Goal: Task Accomplishment & Management: Use online tool/utility

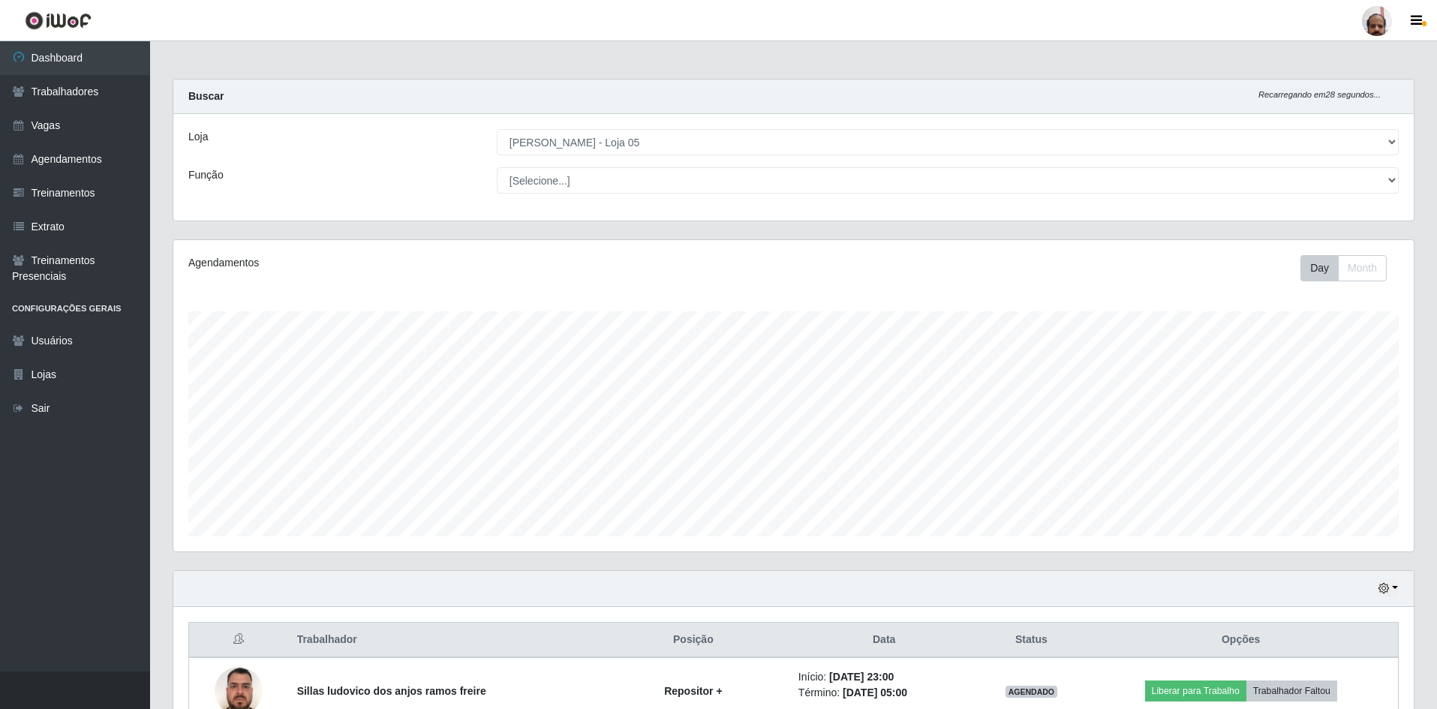
select select "252"
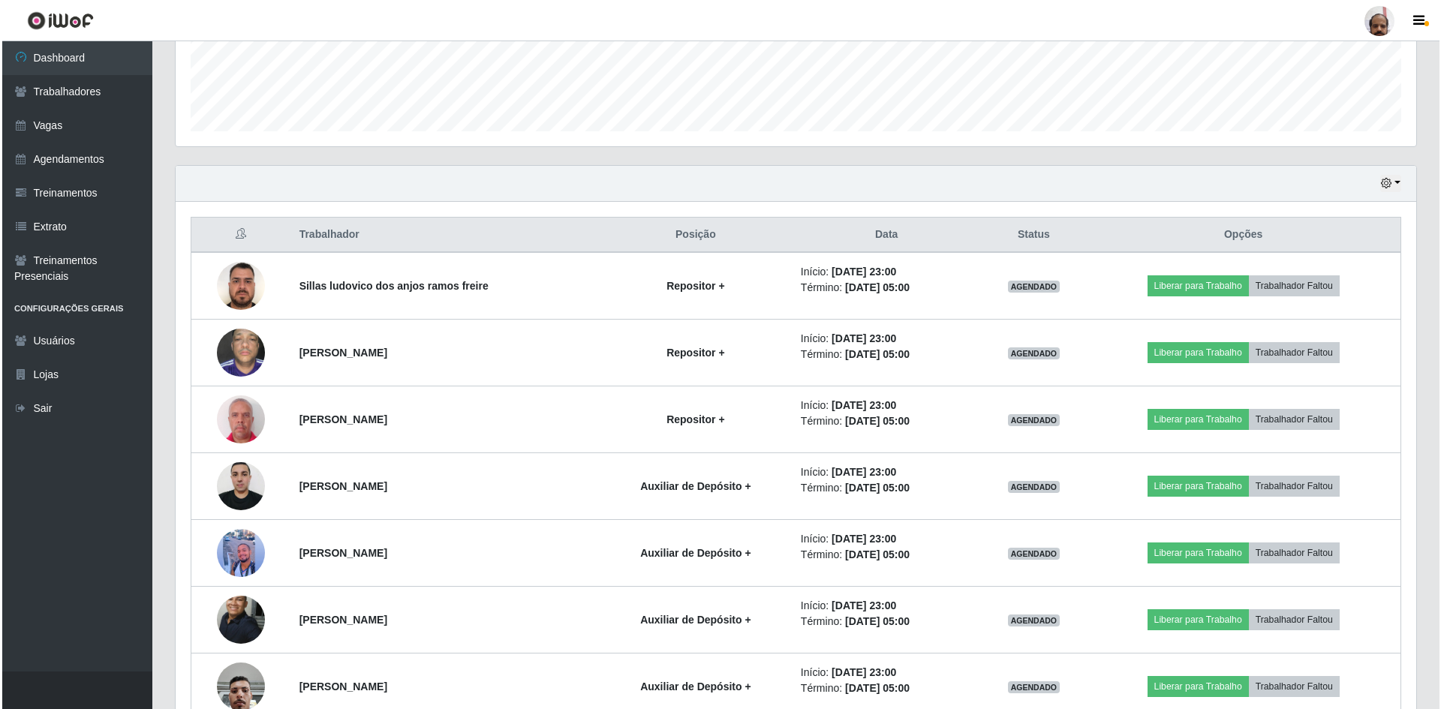
scroll to position [488, 0]
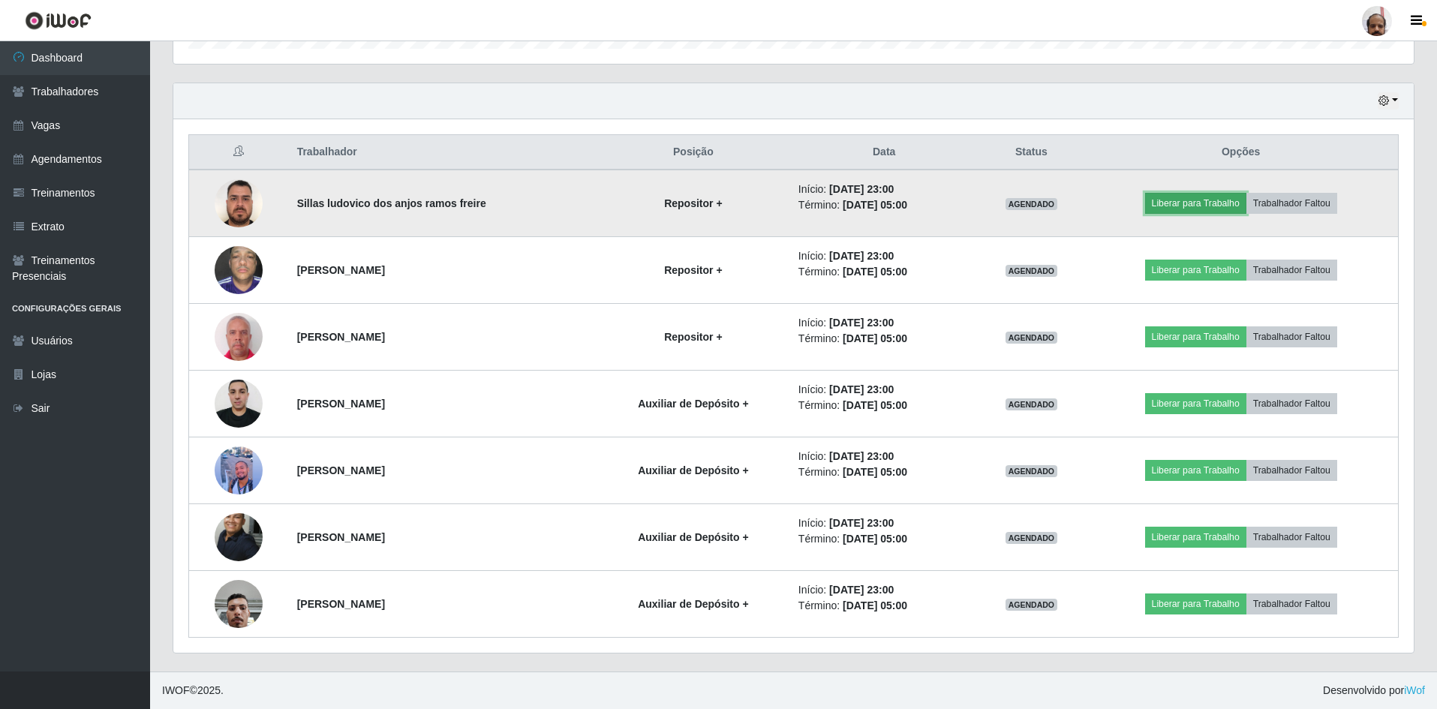
click at [1195, 198] on button "Liberar para Trabalho" at bounding box center [1195, 203] width 101 height 21
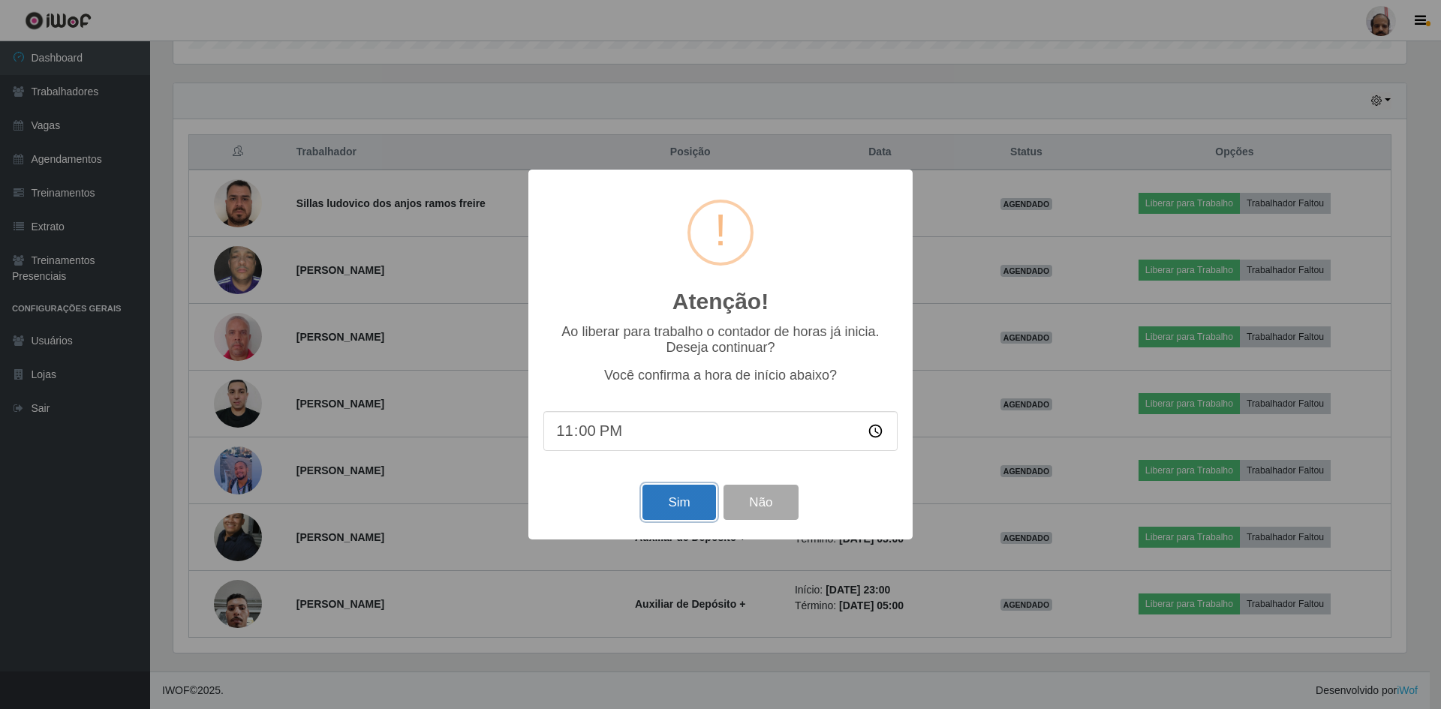
click at [683, 497] on button "Sim" at bounding box center [678, 502] width 73 height 35
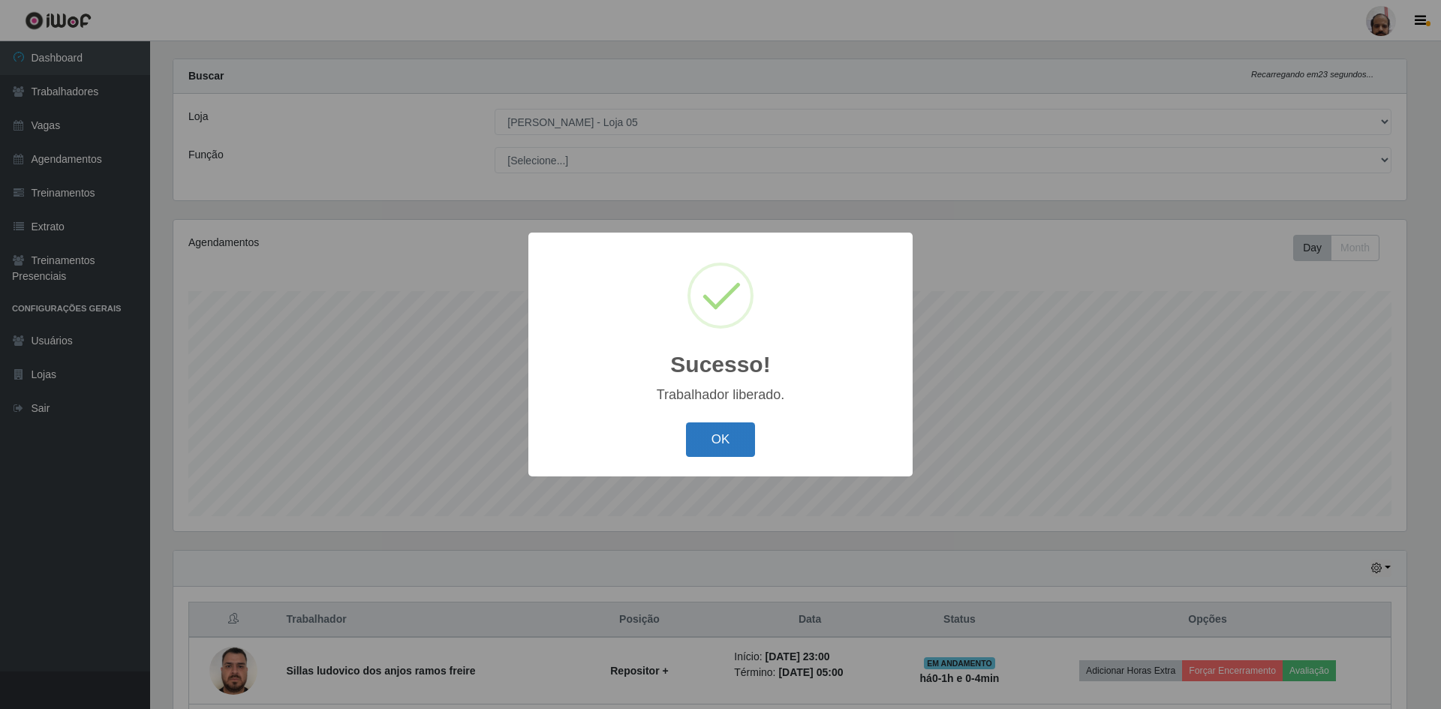
click at [726, 444] on button "OK" at bounding box center [721, 439] width 70 height 35
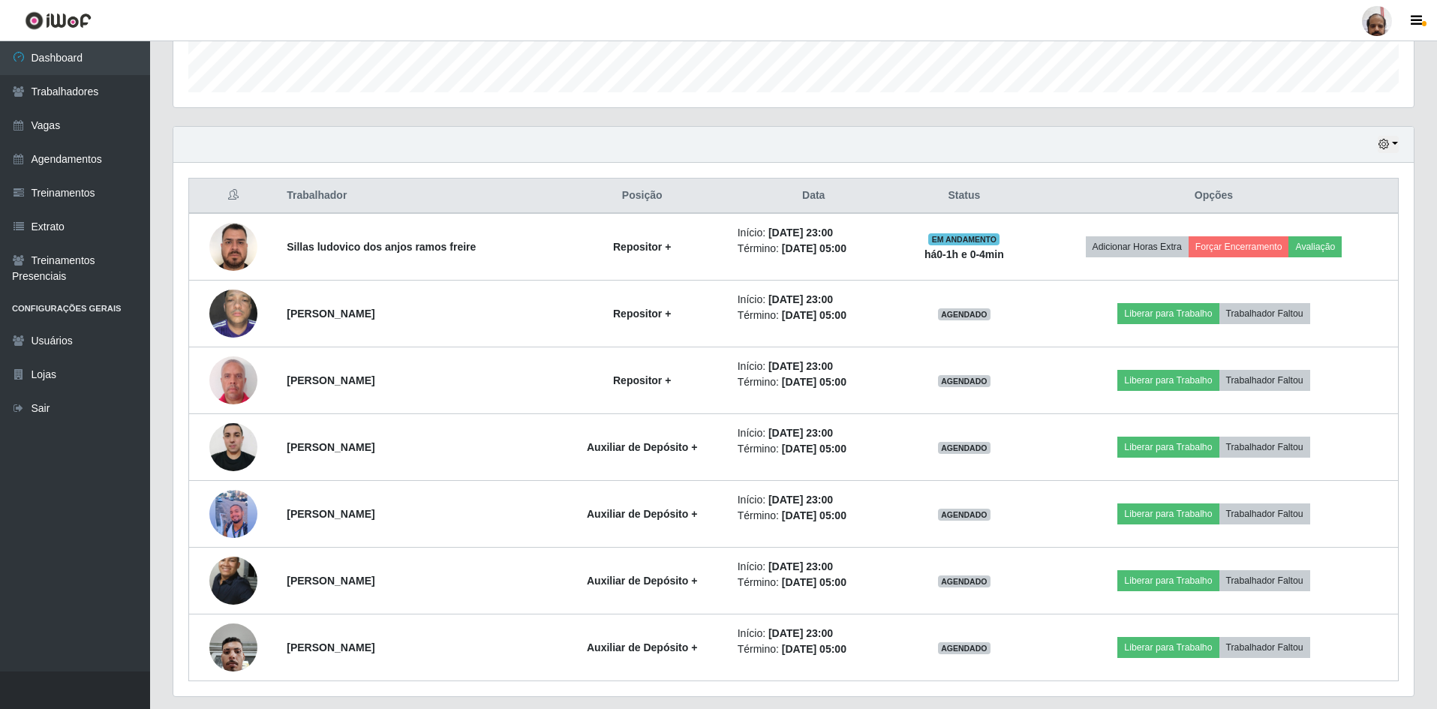
scroll to position [470, 0]
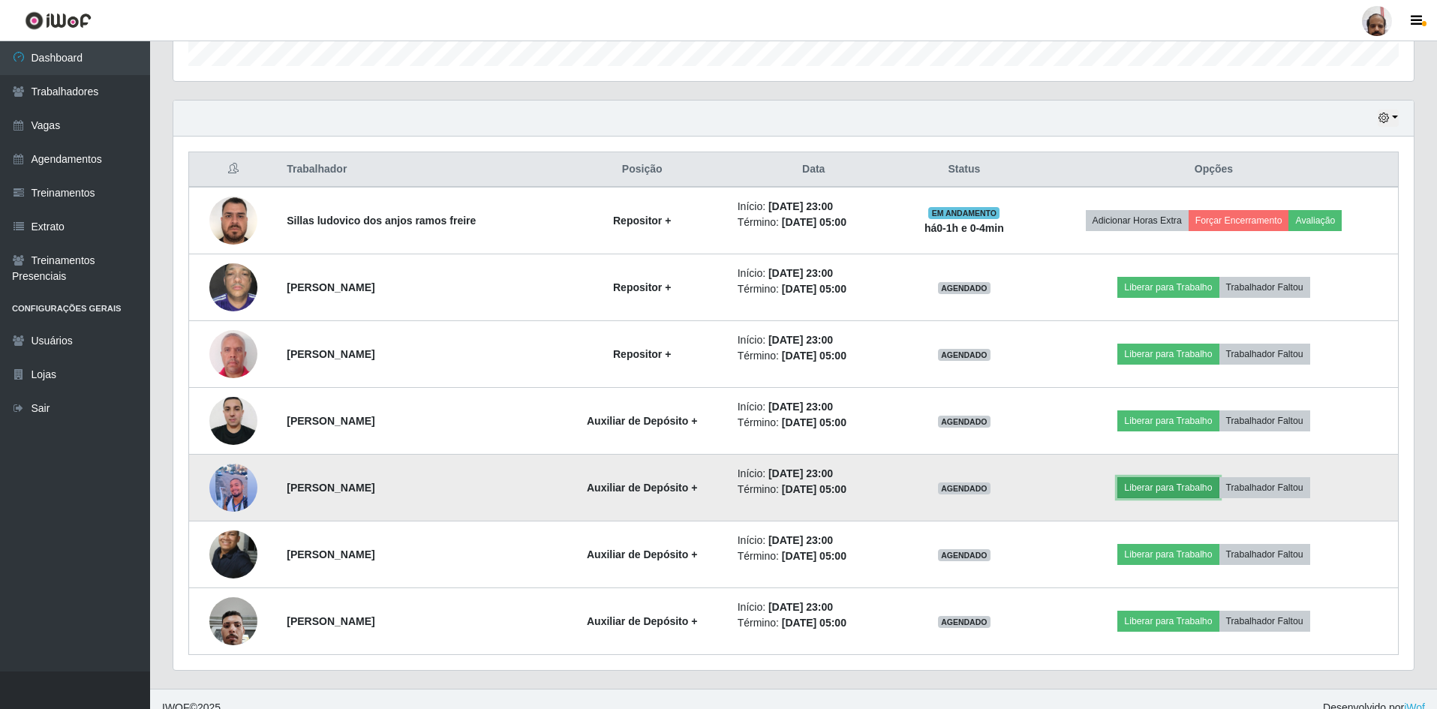
click at [1177, 487] on button "Liberar para Trabalho" at bounding box center [1167, 487] width 101 height 21
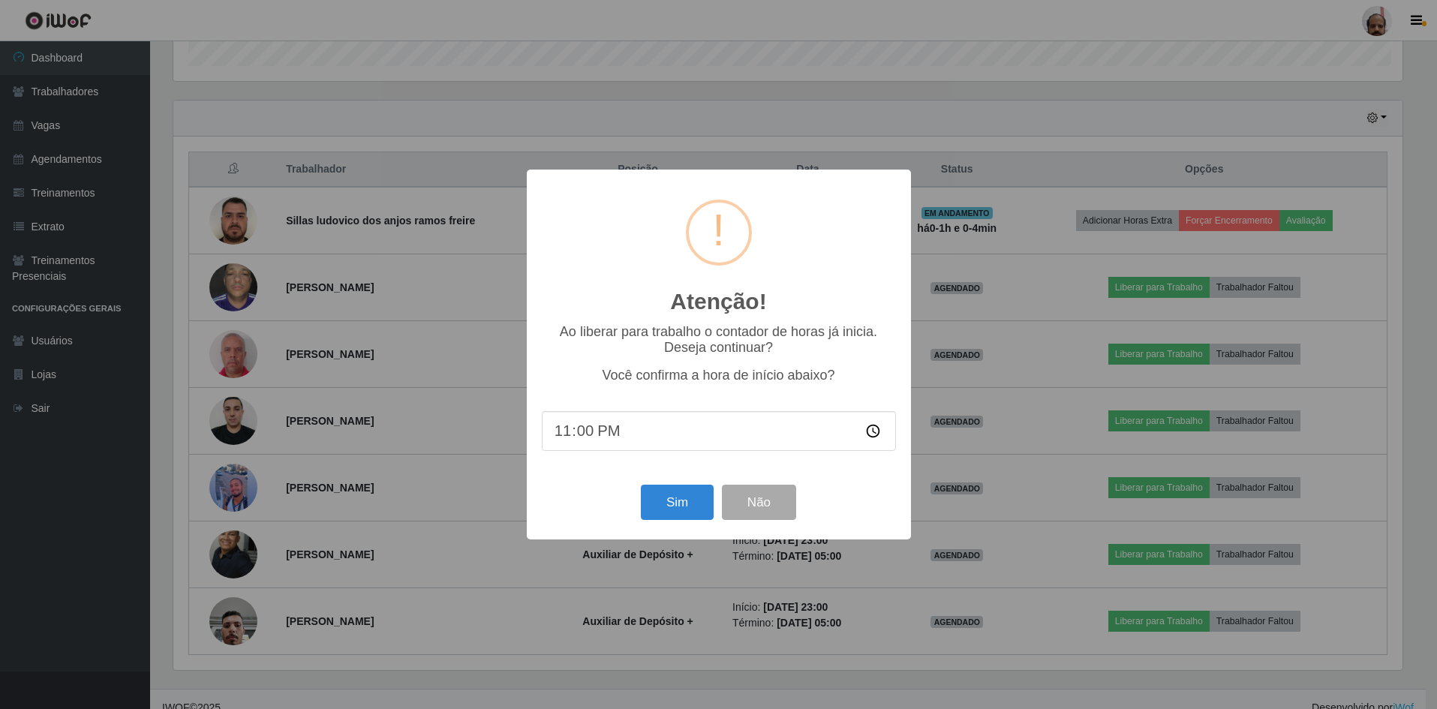
scroll to position [311, 1233]
click at [662, 504] on button "Sim" at bounding box center [678, 502] width 73 height 35
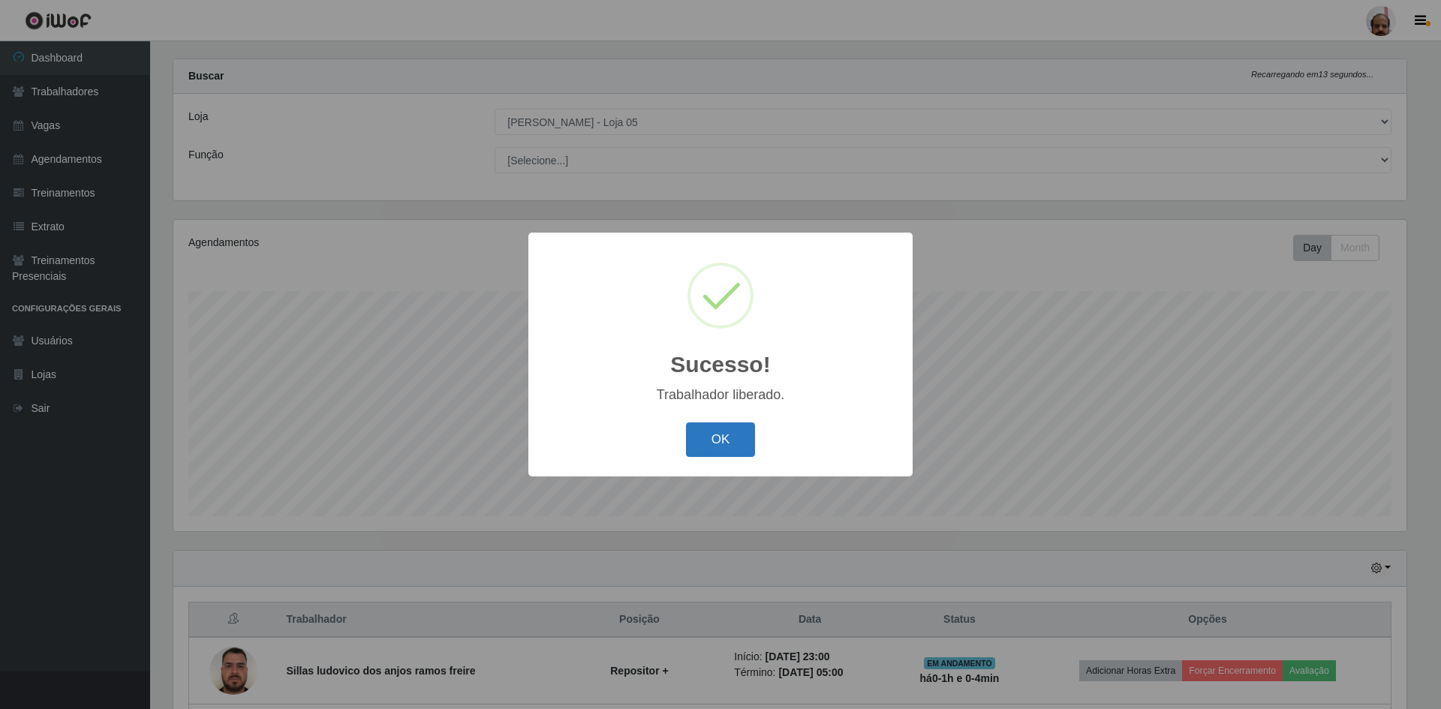
click at [708, 431] on button "OK" at bounding box center [721, 439] width 70 height 35
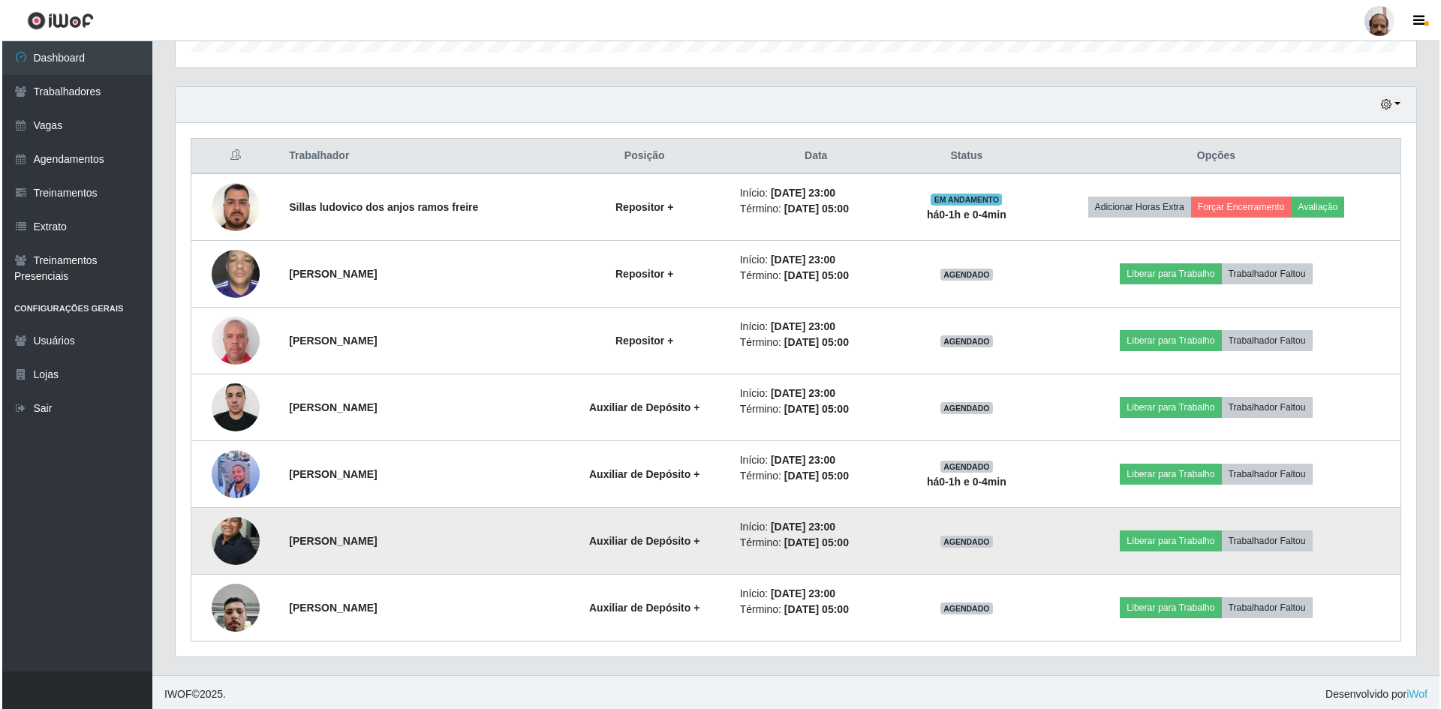
scroll to position [488, 0]
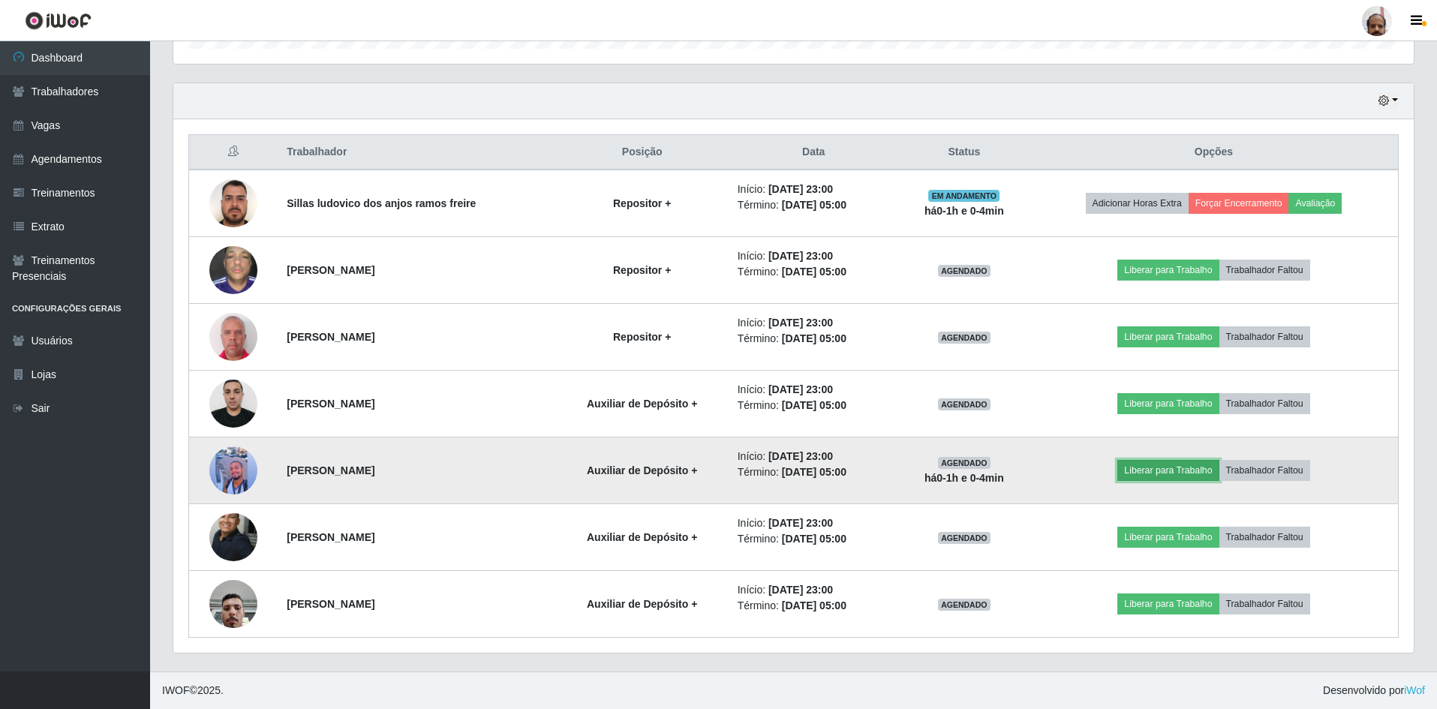
click at [1185, 471] on button "Liberar para Trabalho" at bounding box center [1167, 470] width 101 height 21
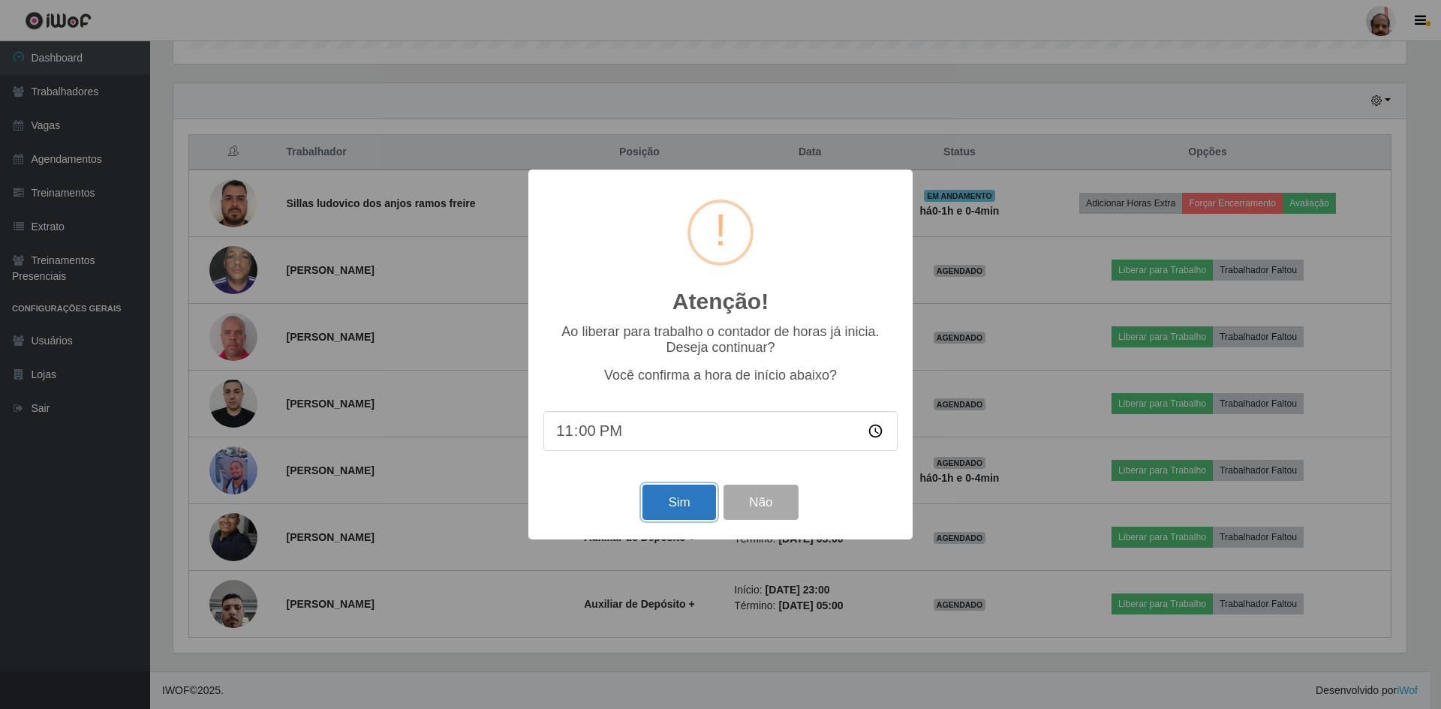
click at [669, 503] on button "Sim" at bounding box center [678, 502] width 73 height 35
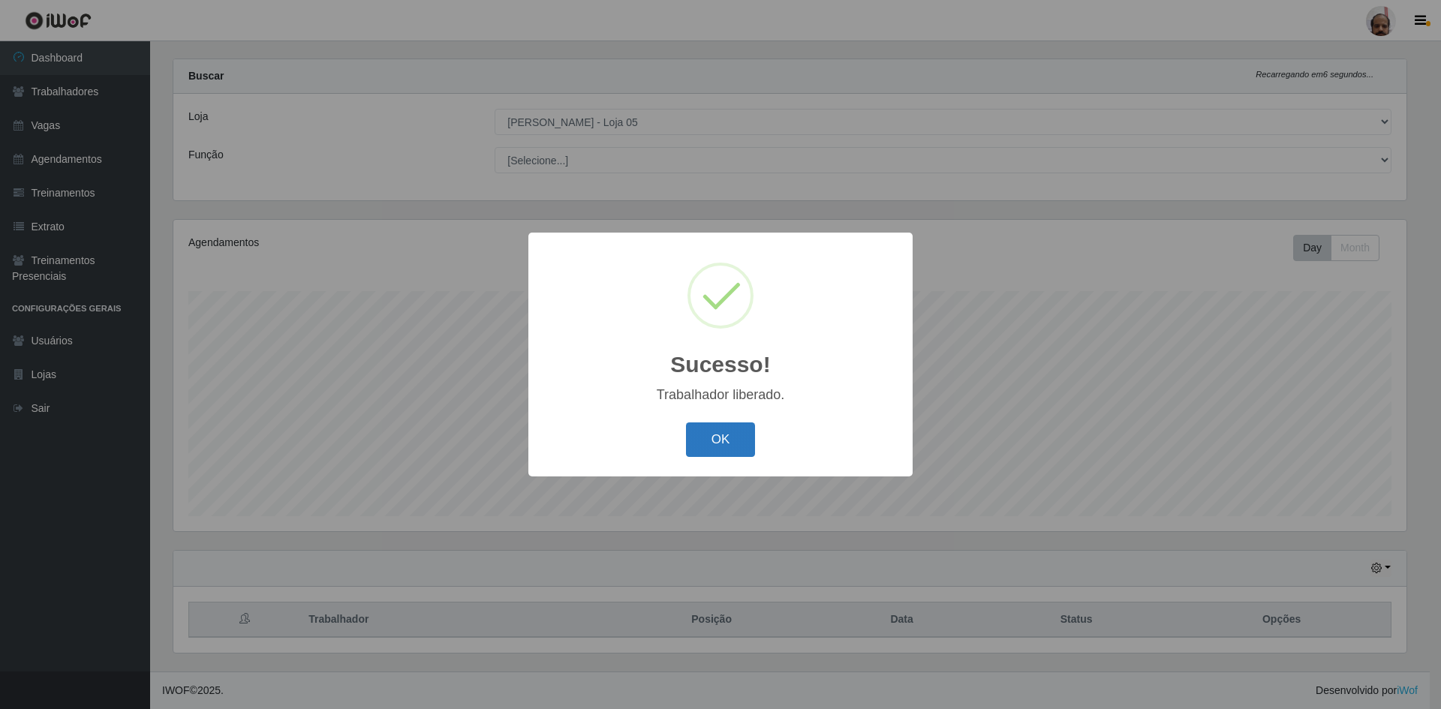
click at [720, 450] on button "OK" at bounding box center [721, 439] width 70 height 35
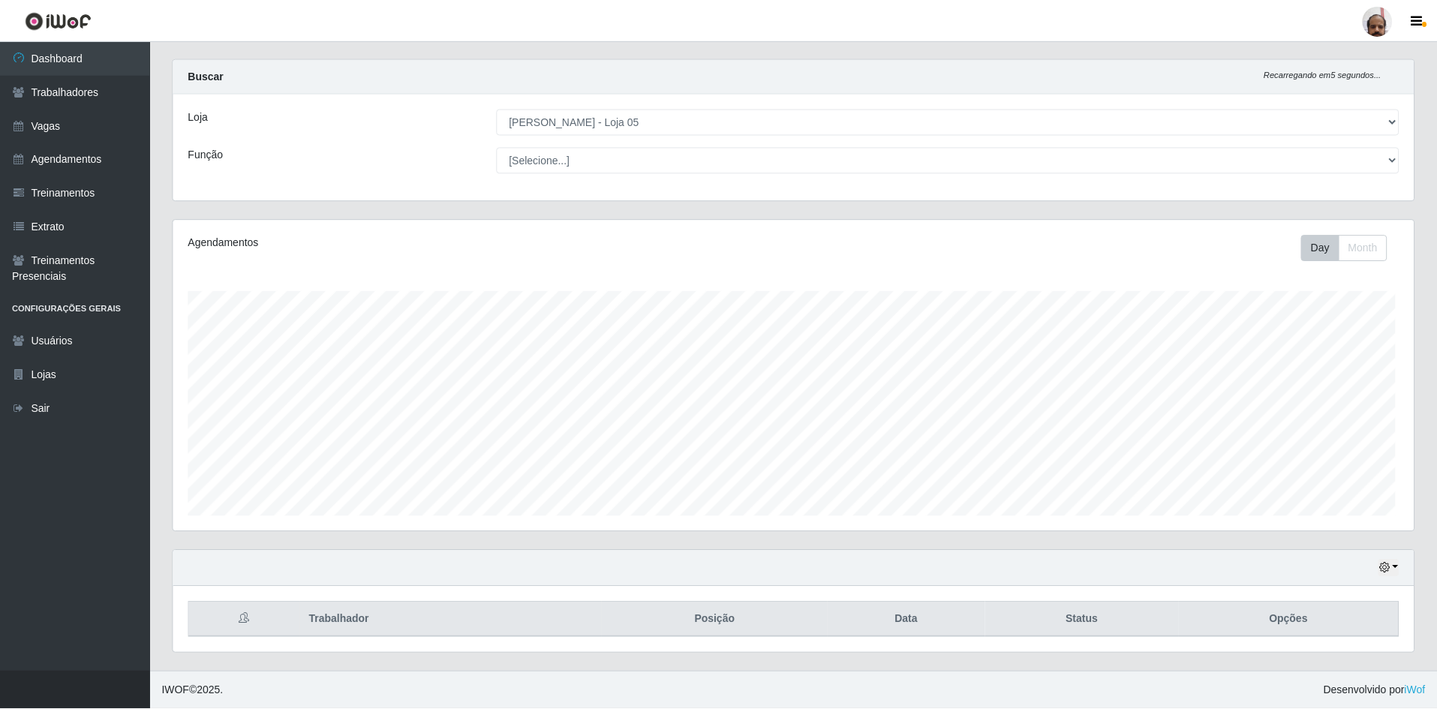
scroll to position [0, 0]
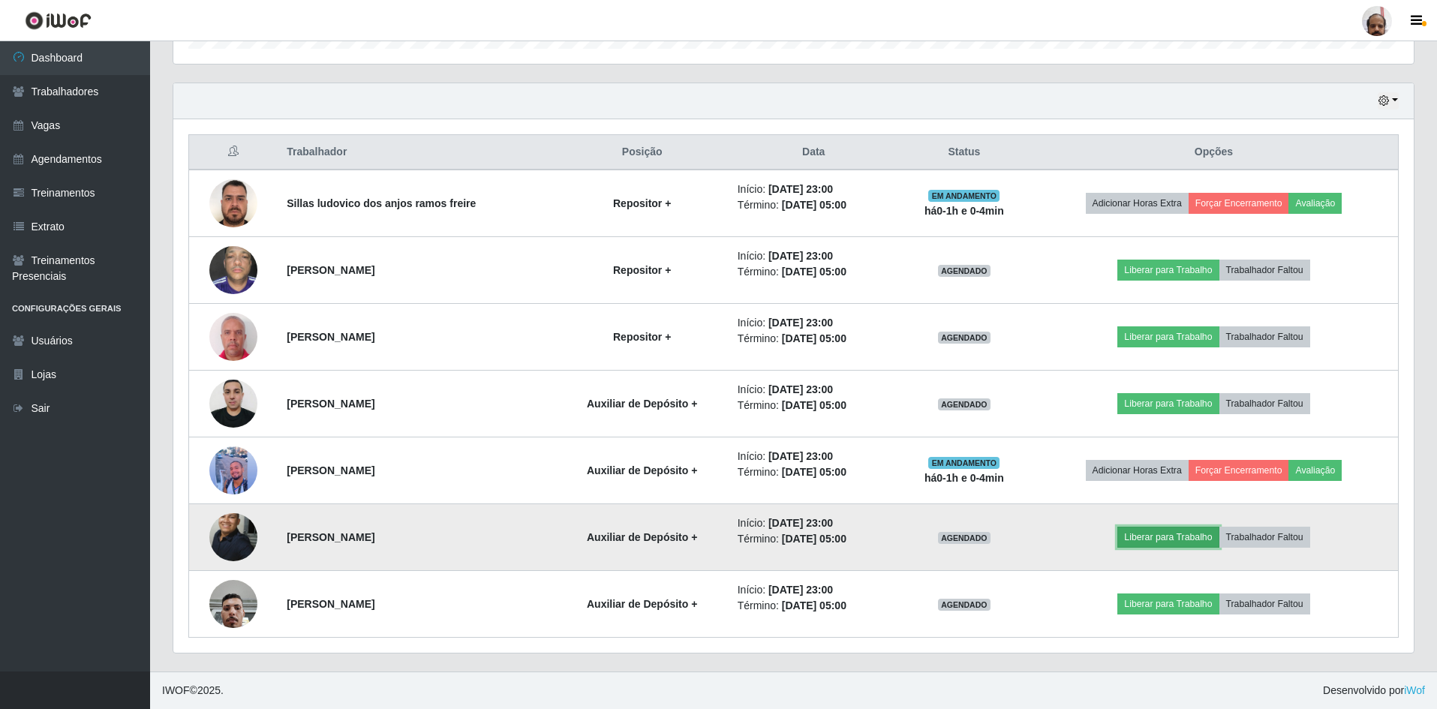
click at [1182, 537] on button "Liberar para Trabalho" at bounding box center [1167, 537] width 101 height 21
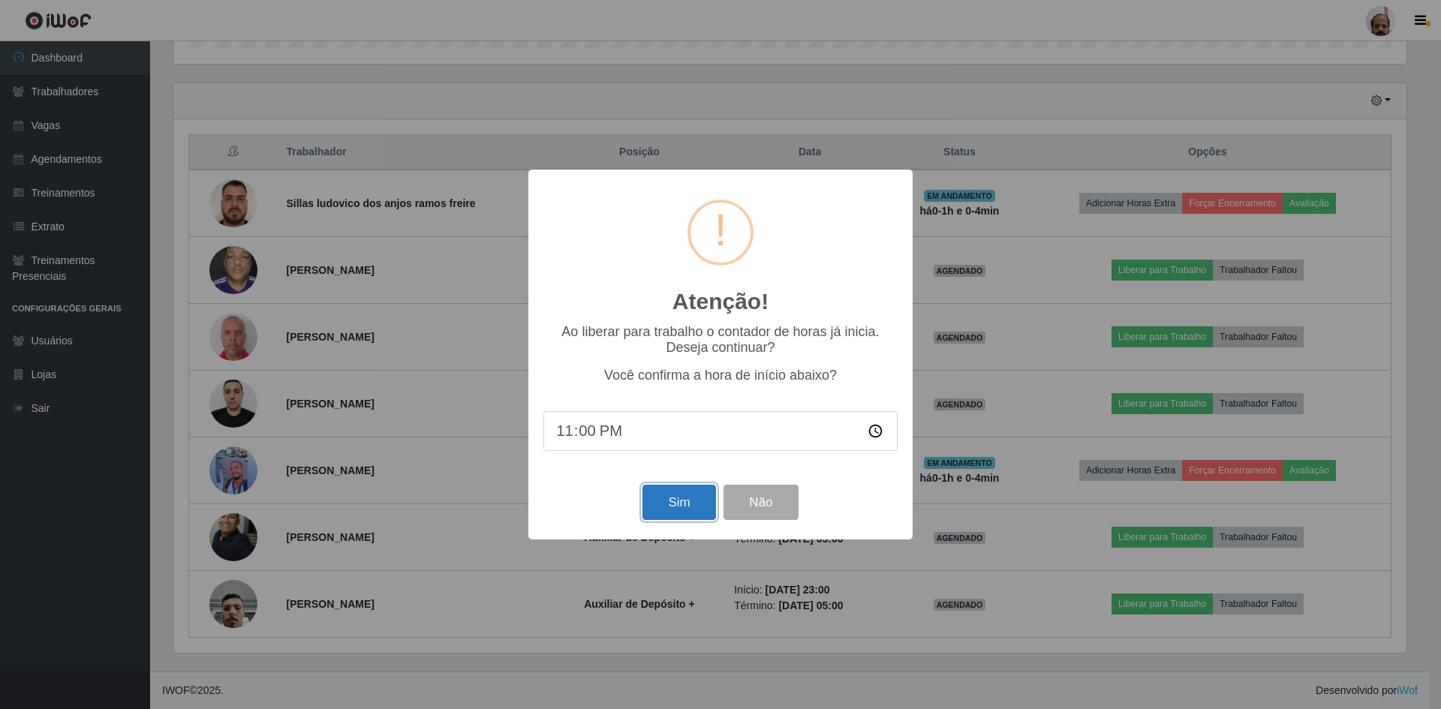
click at [695, 509] on button "Sim" at bounding box center [678, 502] width 73 height 35
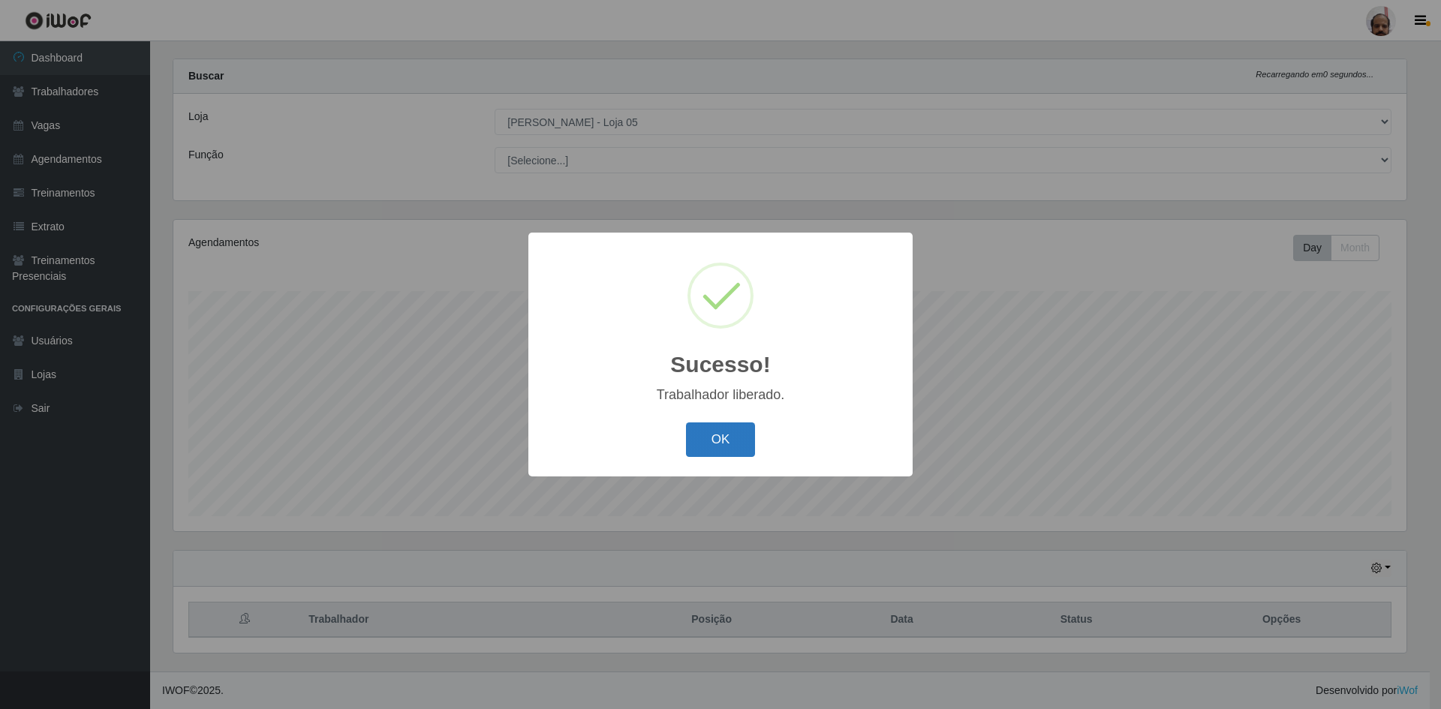
click at [701, 440] on button "OK" at bounding box center [721, 439] width 70 height 35
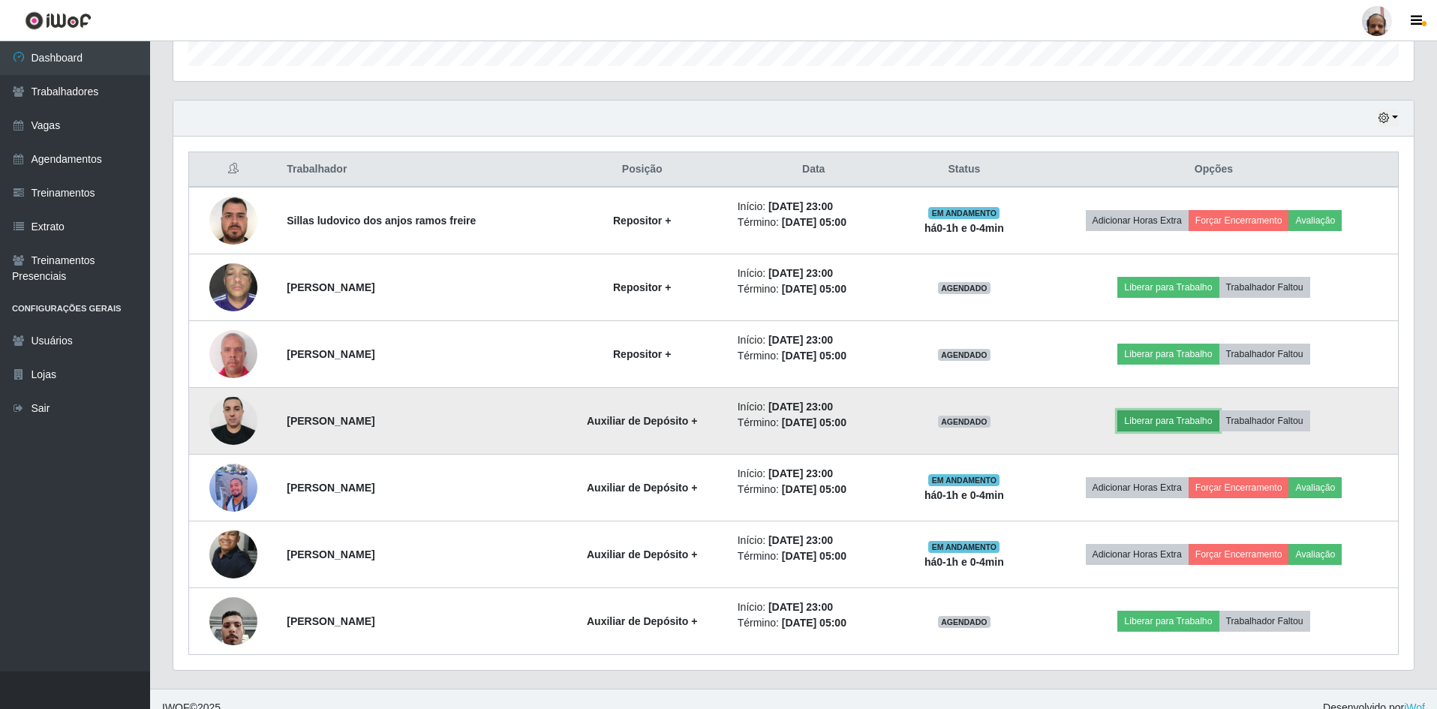
click at [1162, 424] on button "Liberar para Trabalho" at bounding box center [1167, 420] width 101 height 21
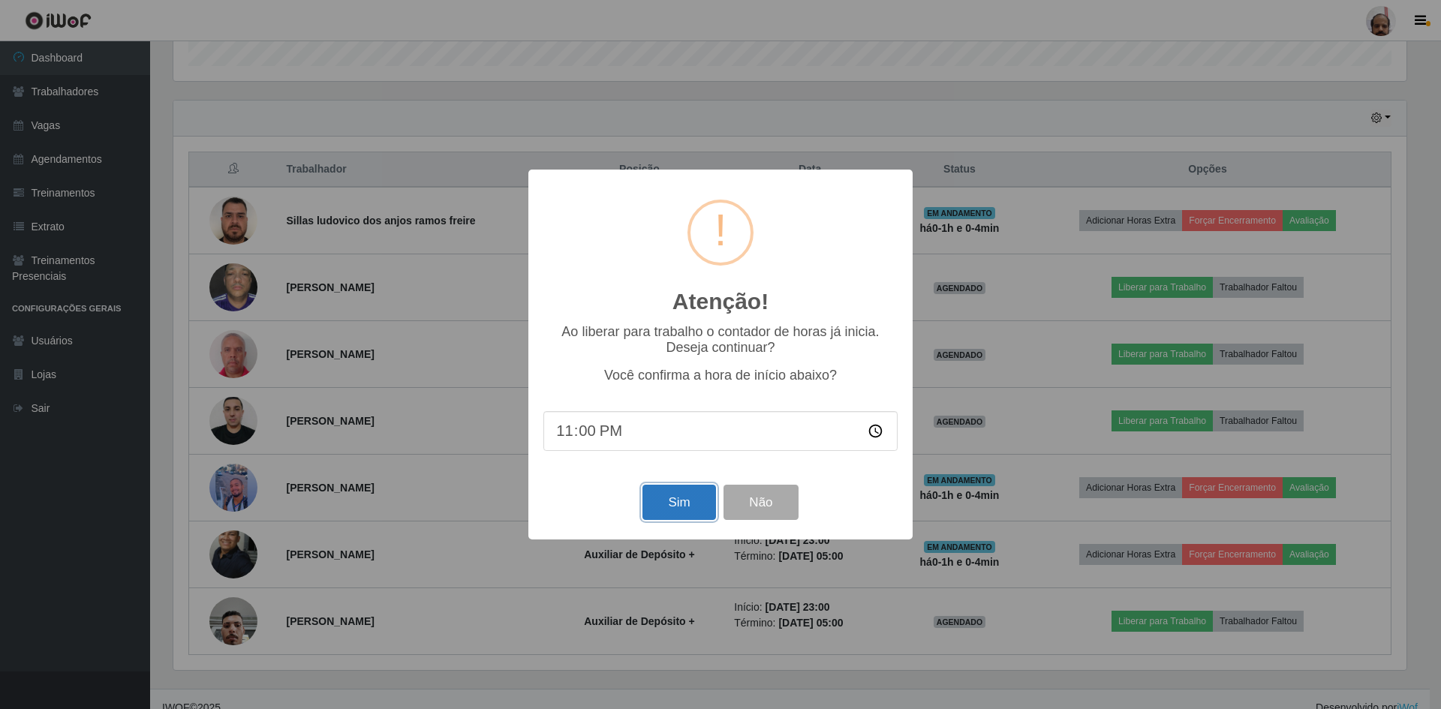
click at [683, 515] on button "Sim" at bounding box center [678, 502] width 73 height 35
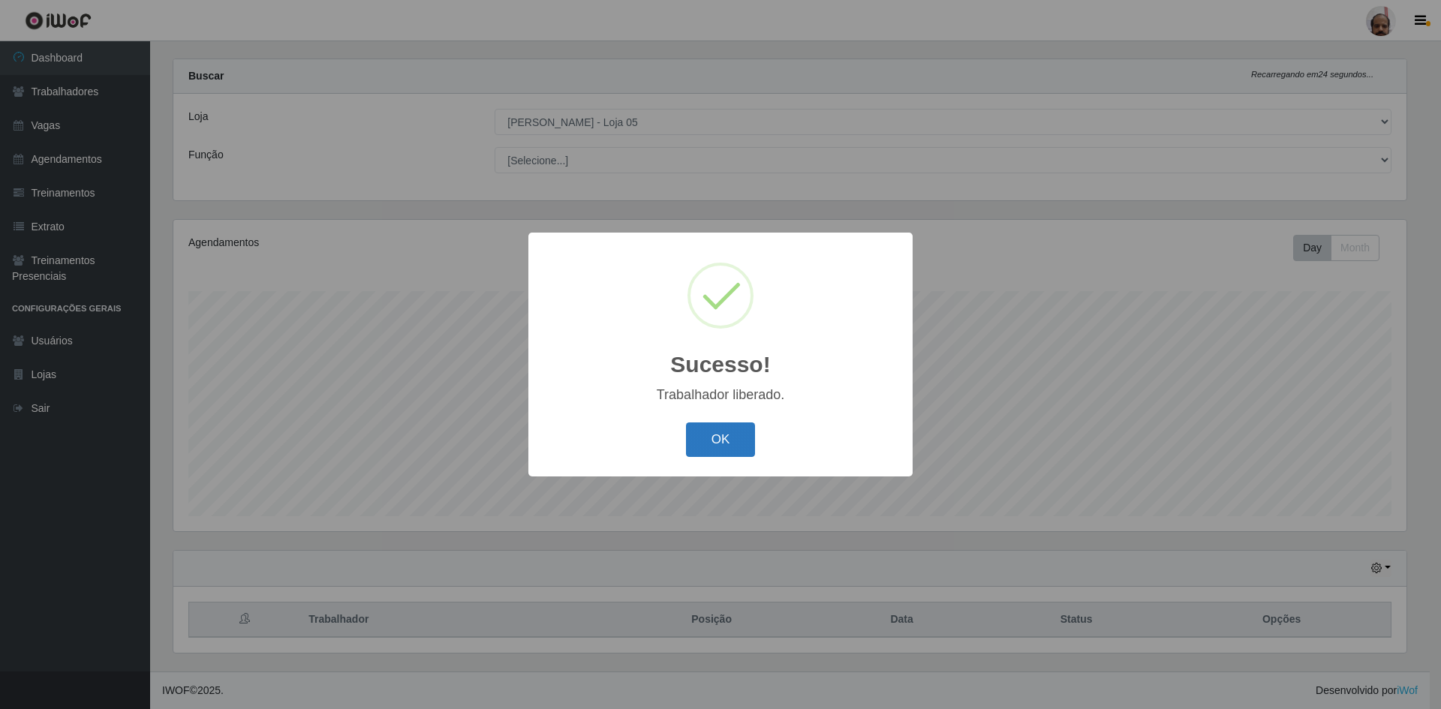
click at [726, 435] on button "OK" at bounding box center [721, 439] width 70 height 35
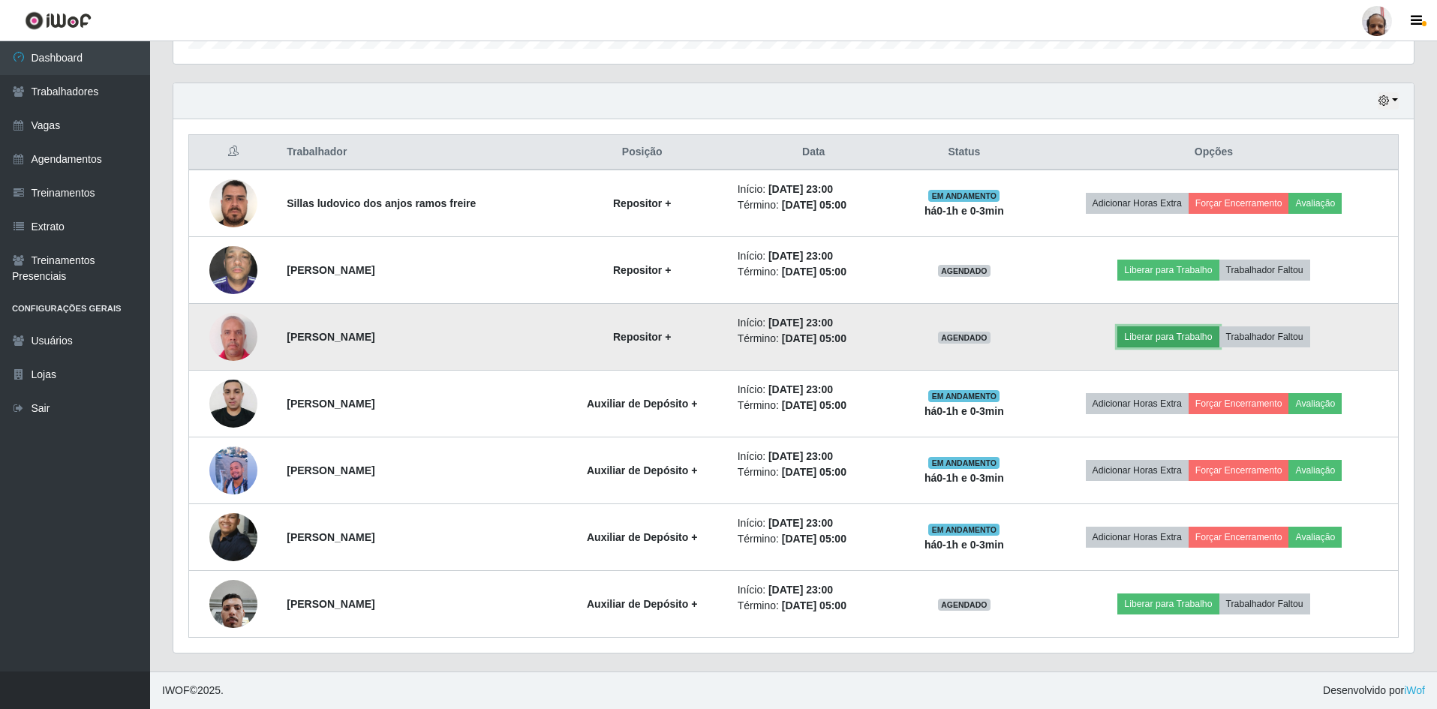
click at [1168, 333] on button "Liberar para Trabalho" at bounding box center [1167, 336] width 101 height 21
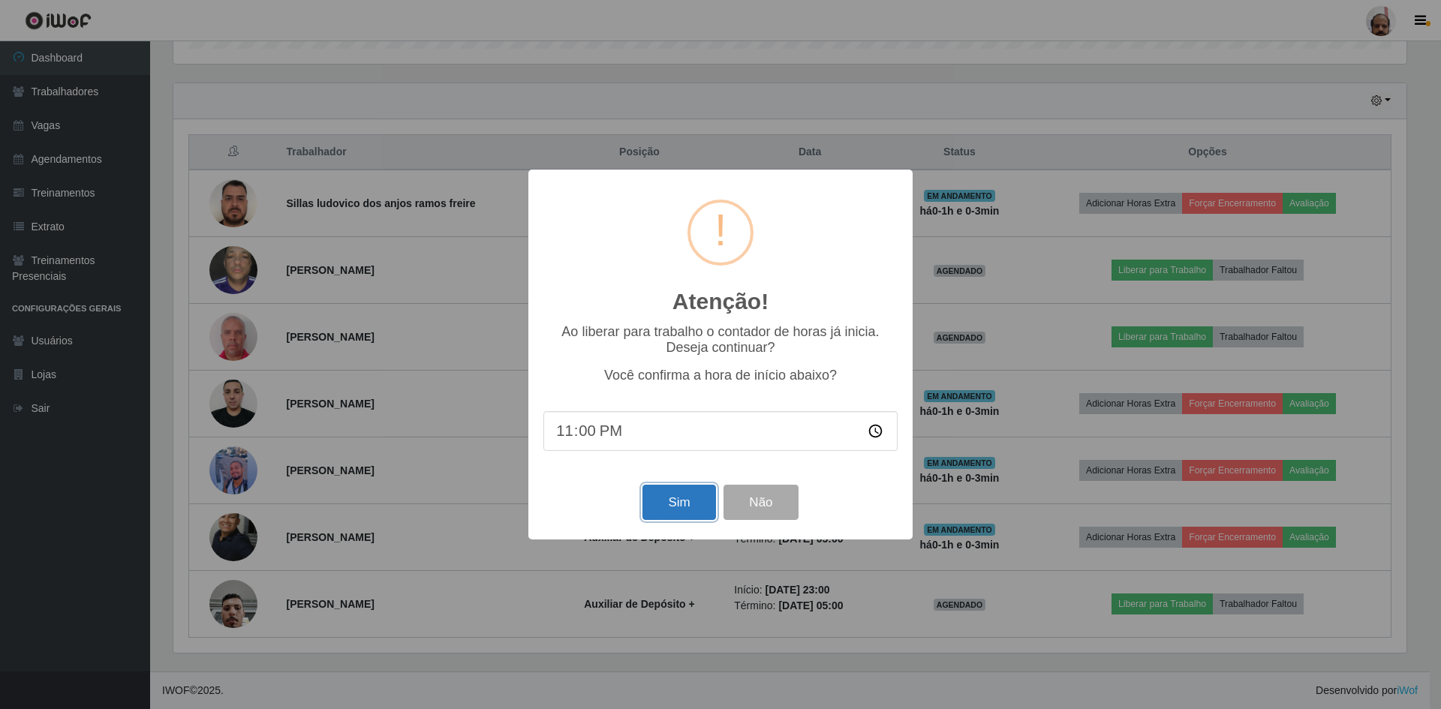
click at [680, 501] on button "Sim" at bounding box center [678, 502] width 73 height 35
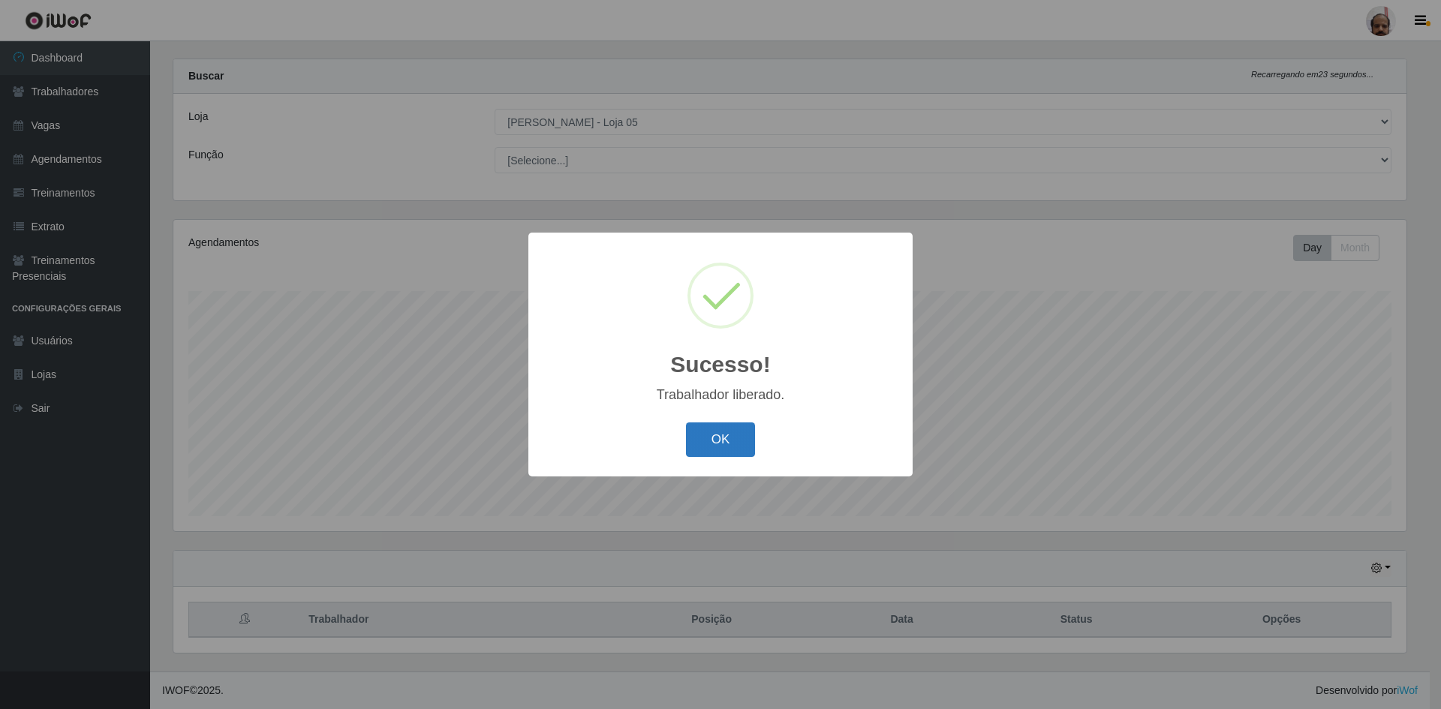
click at [714, 431] on button "OK" at bounding box center [721, 439] width 70 height 35
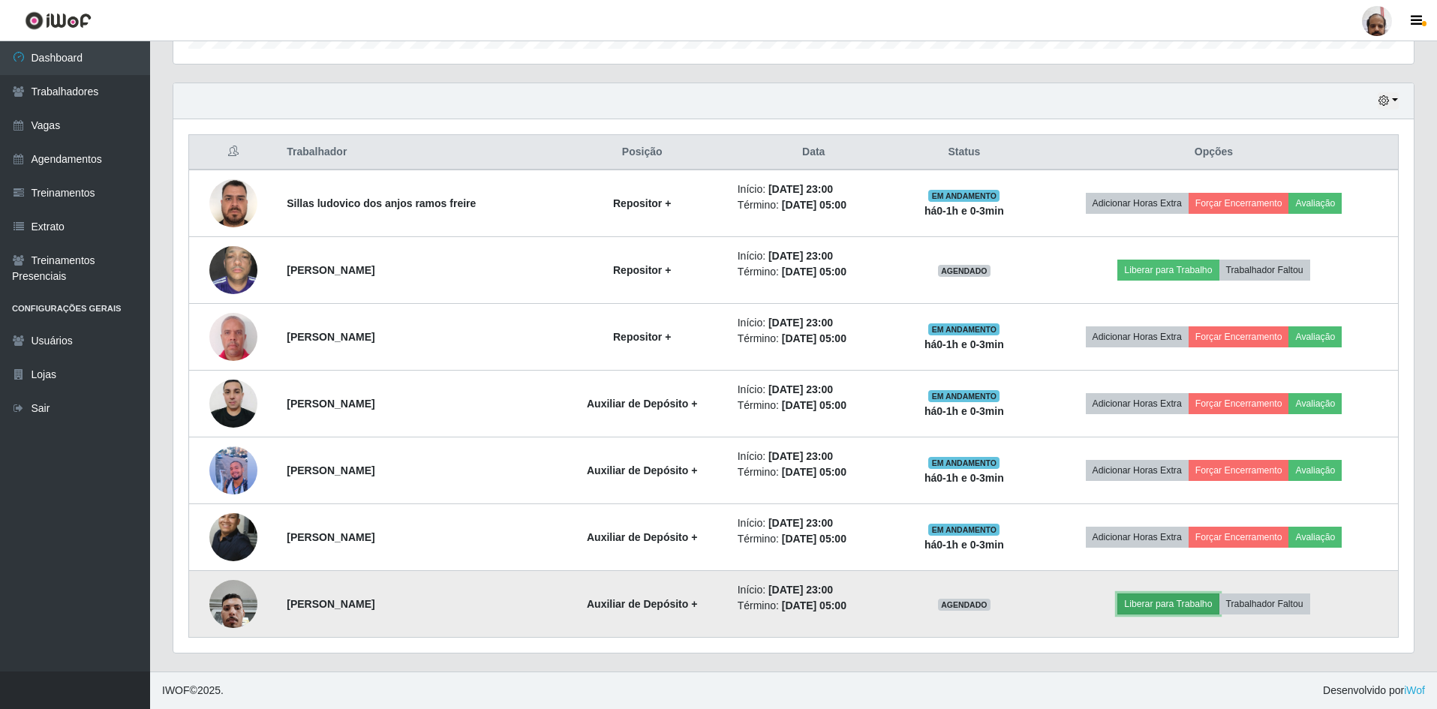
click at [1158, 602] on button "Liberar para Trabalho" at bounding box center [1167, 604] width 101 height 21
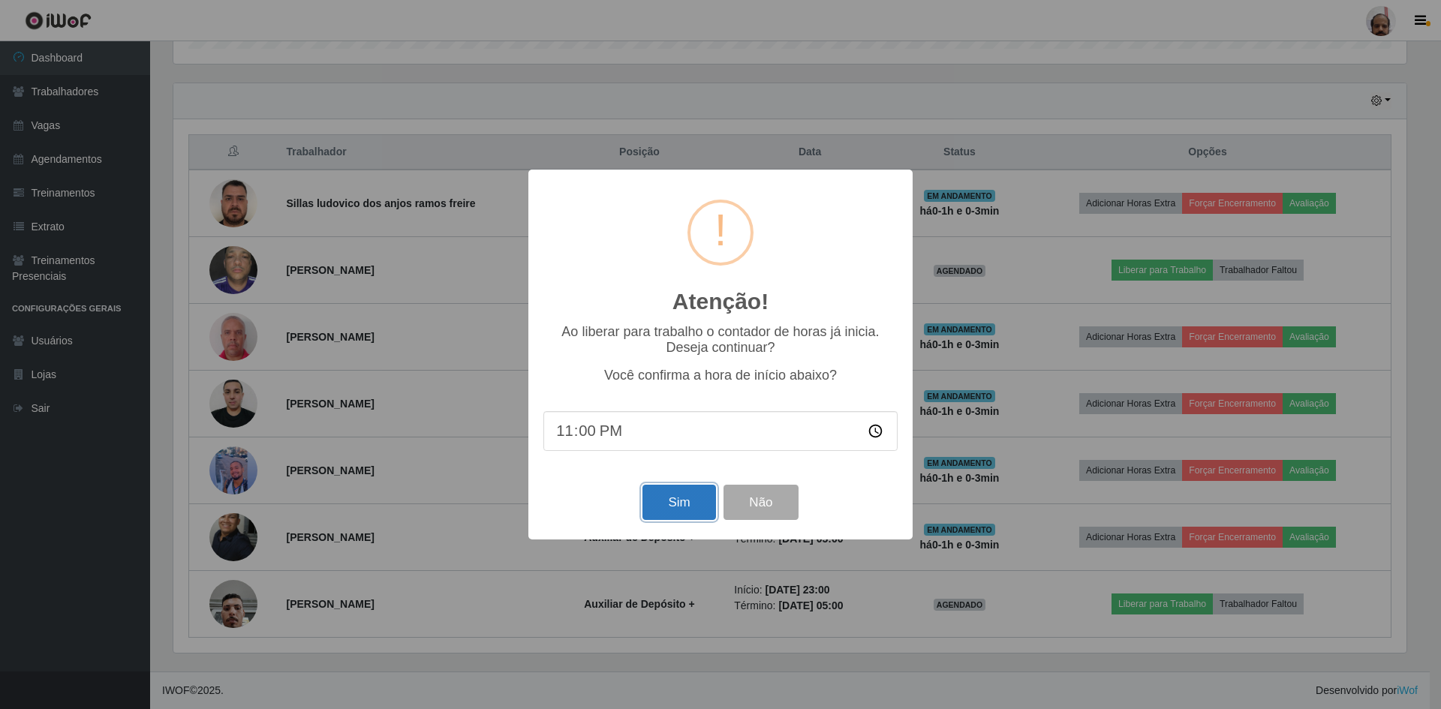
click at [673, 503] on button "Sim" at bounding box center [678, 502] width 73 height 35
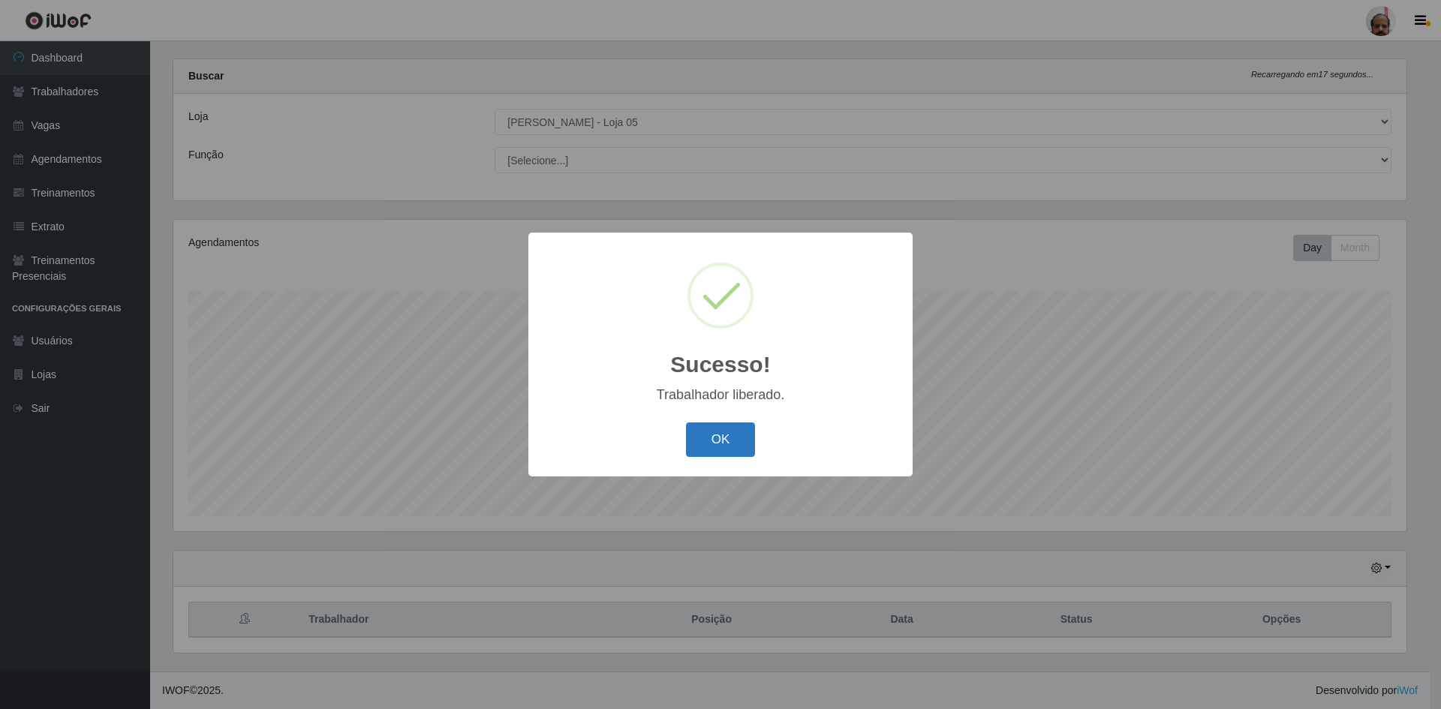
click at [687, 436] on button "OK" at bounding box center [721, 439] width 70 height 35
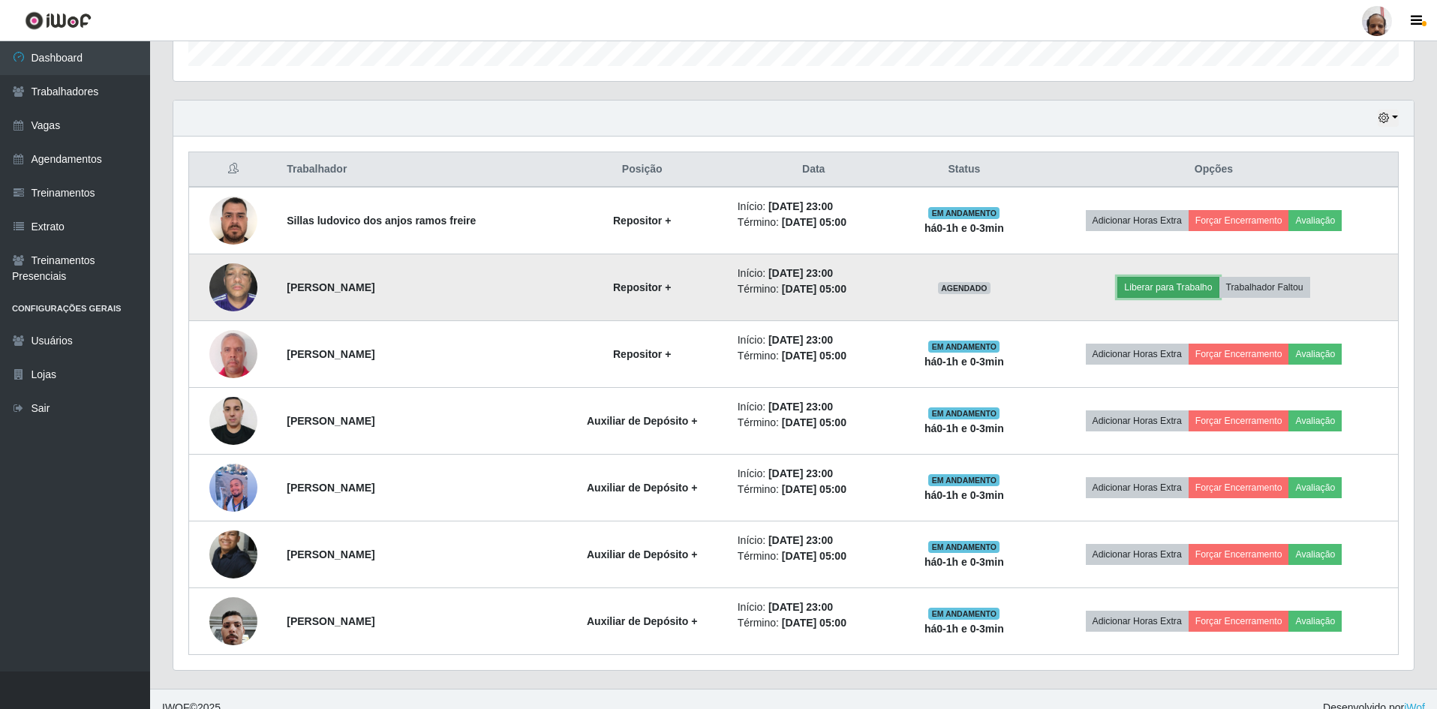
click at [1144, 290] on button "Liberar para Trabalho" at bounding box center [1167, 287] width 101 height 21
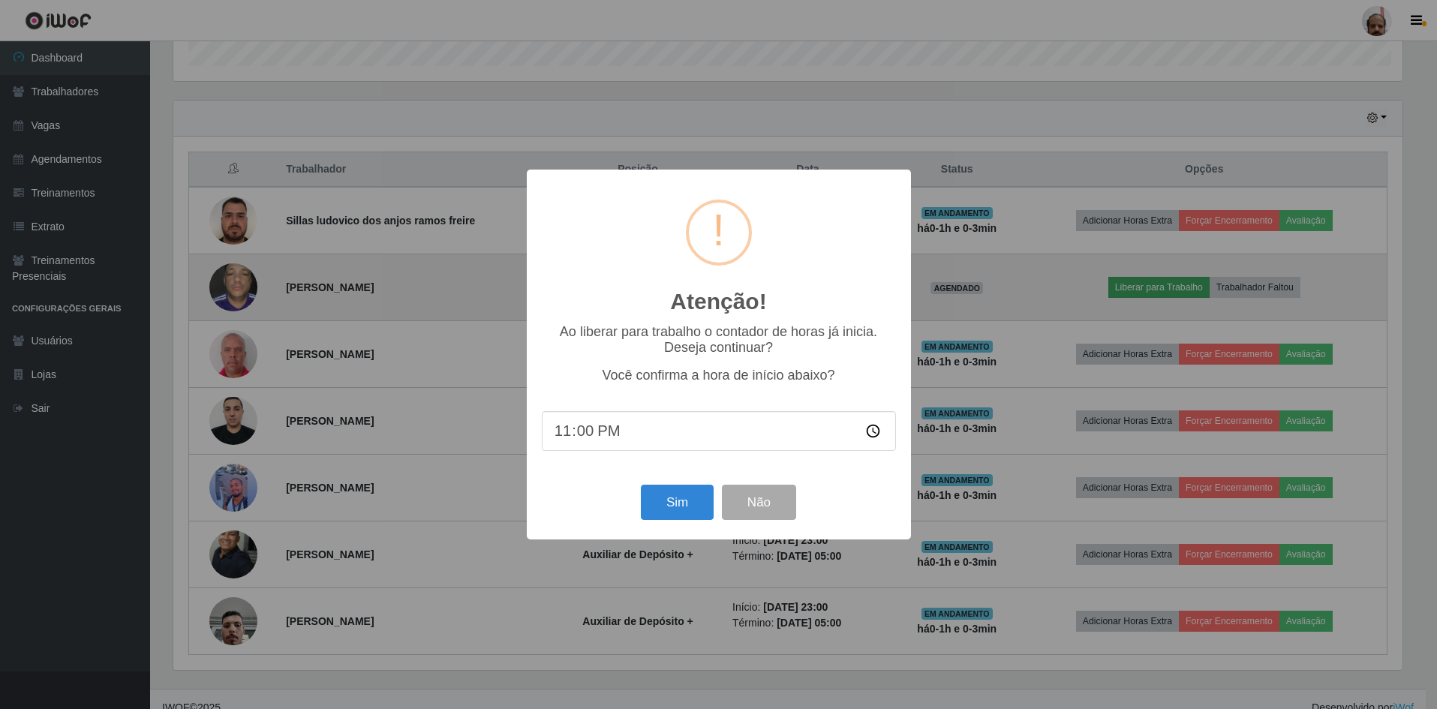
scroll to position [311, 1233]
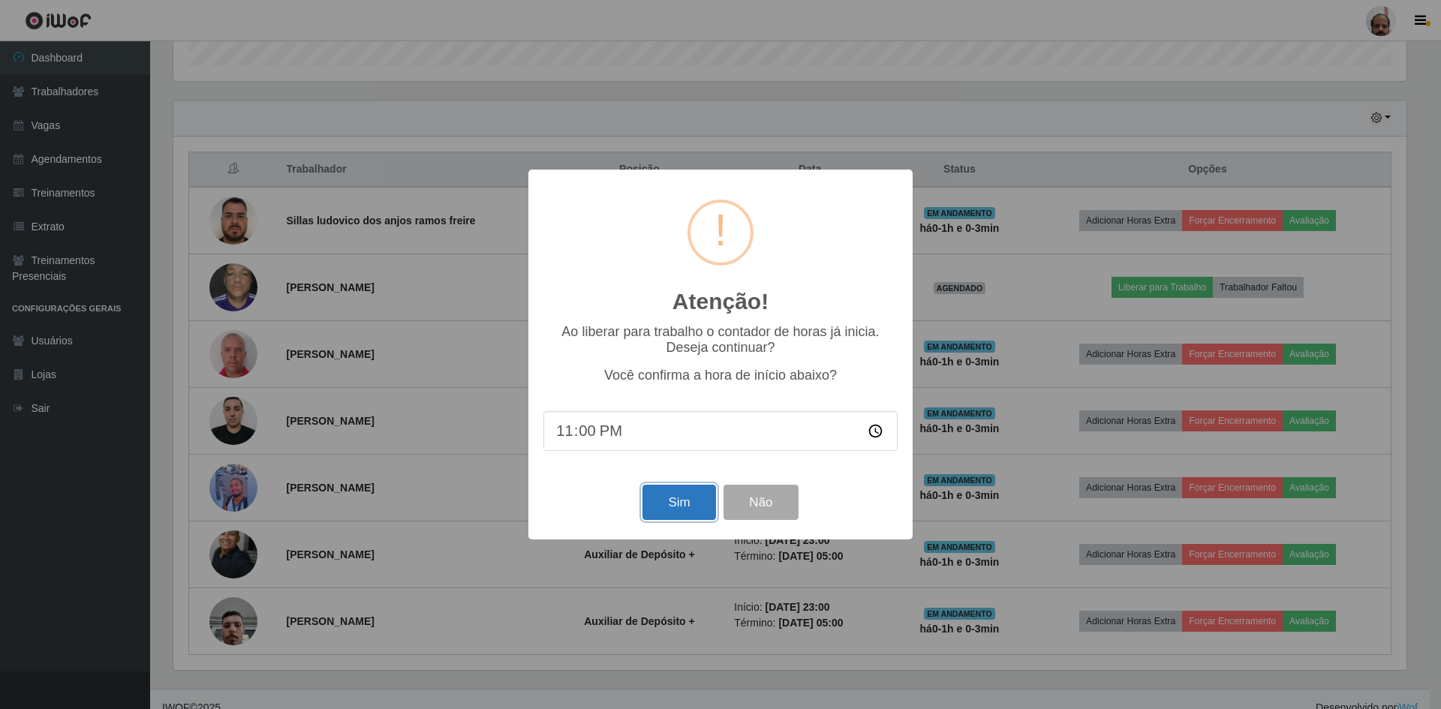
click at [698, 500] on button "Sim" at bounding box center [678, 502] width 73 height 35
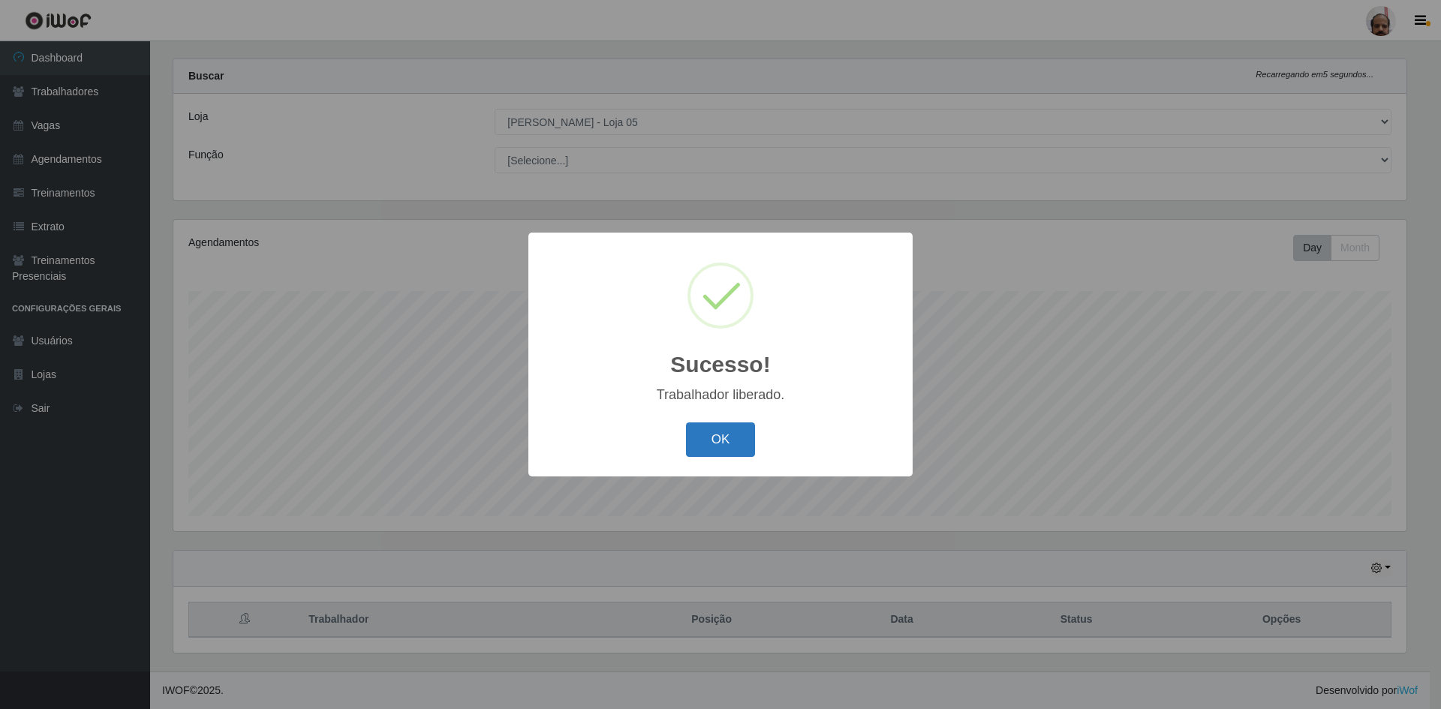
click at [708, 447] on button "OK" at bounding box center [721, 439] width 70 height 35
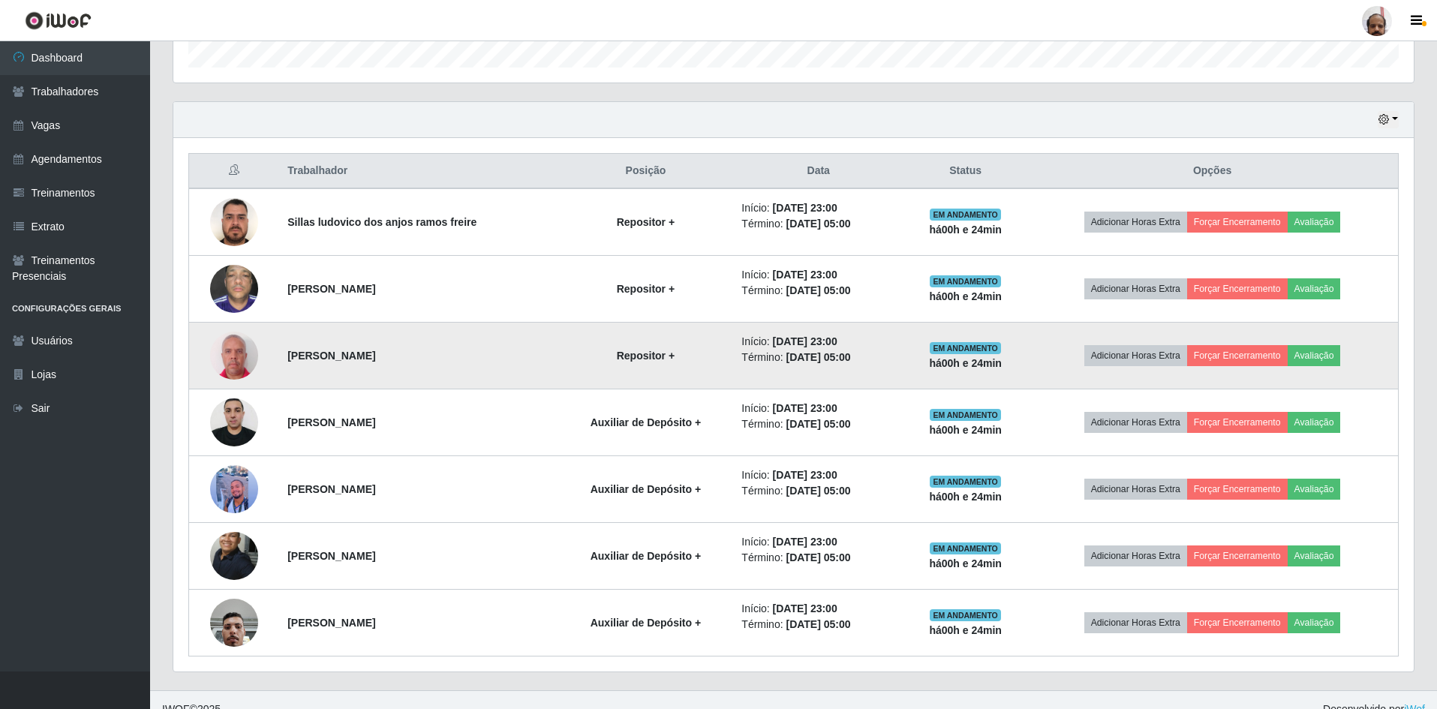
scroll to position [470, 0]
